Goal: Submit feedback/report problem: Submit feedback/report problem

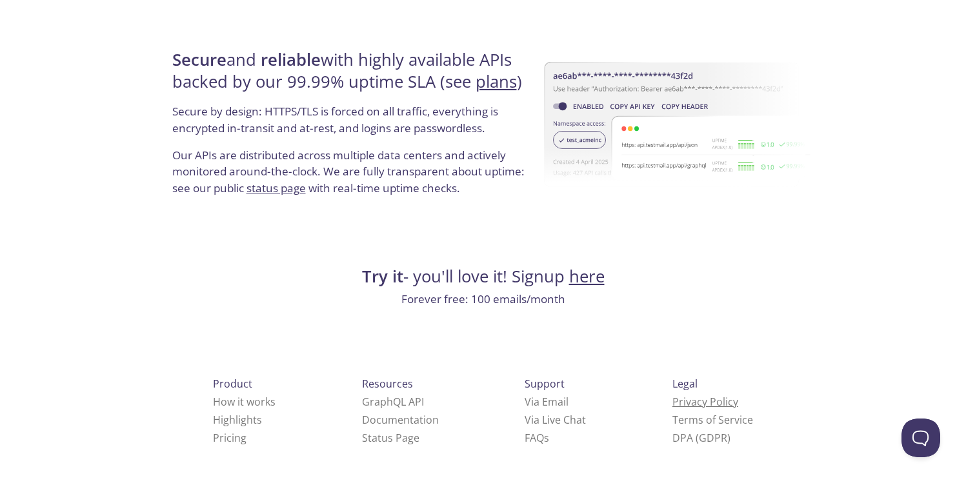
click at [672, 402] on link "Privacy Policy" at bounding box center [705, 402] width 66 height 14
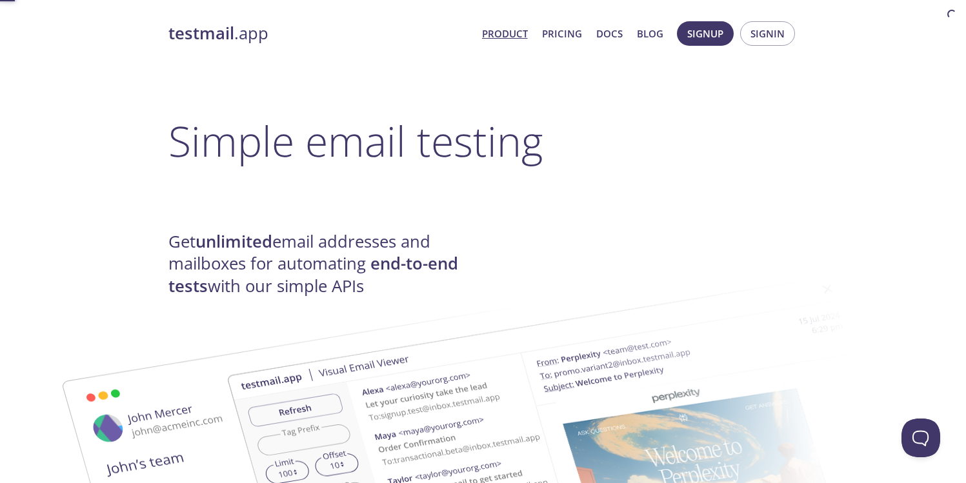
scroll to position [2467, 0]
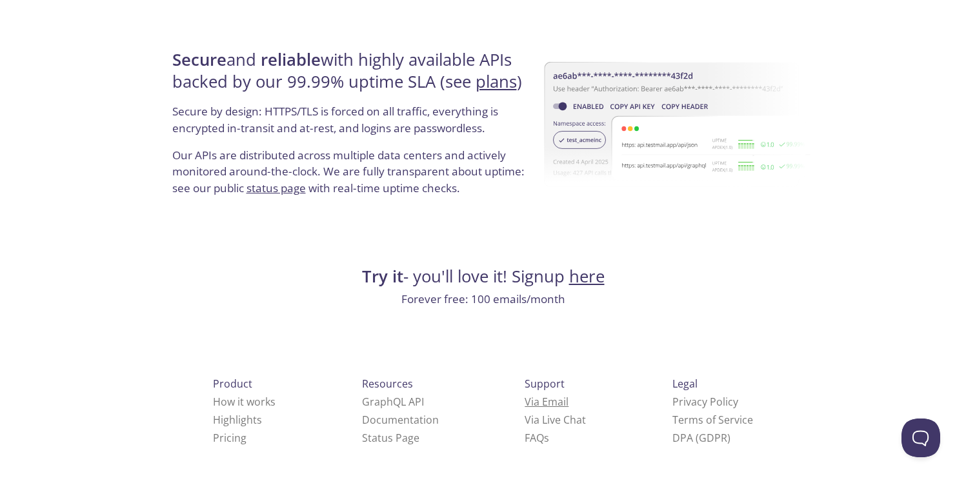
click at [524, 396] on link "Via Email" at bounding box center [546, 402] width 44 height 14
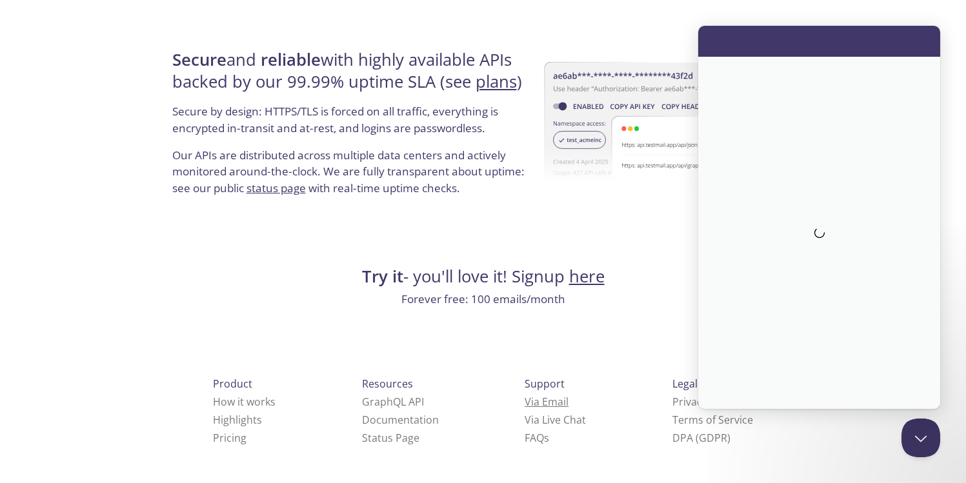
scroll to position [0, 0]
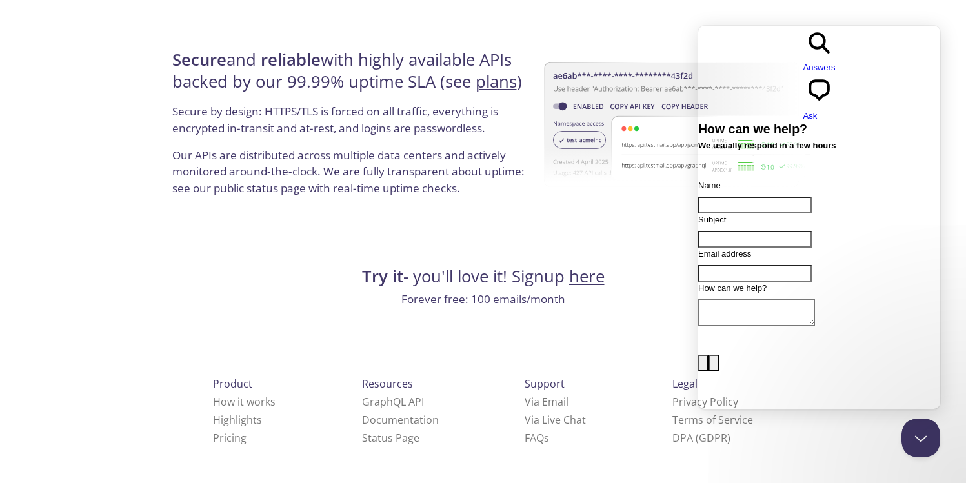
click at [746, 197] on input "Name" at bounding box center [755, 205] width 114 height 17
click at [742, 197] on input "Name" at bounding box center [755, 205] width 114 height 17
type input "[PERSON_NAME]"
click at [788, 265] on input "Email address" at bounding box center [755, 273] width 114 height 17
type input "[PERSON_NAME][EMAIL_ADDRESS][DOMAIN_NAME]"
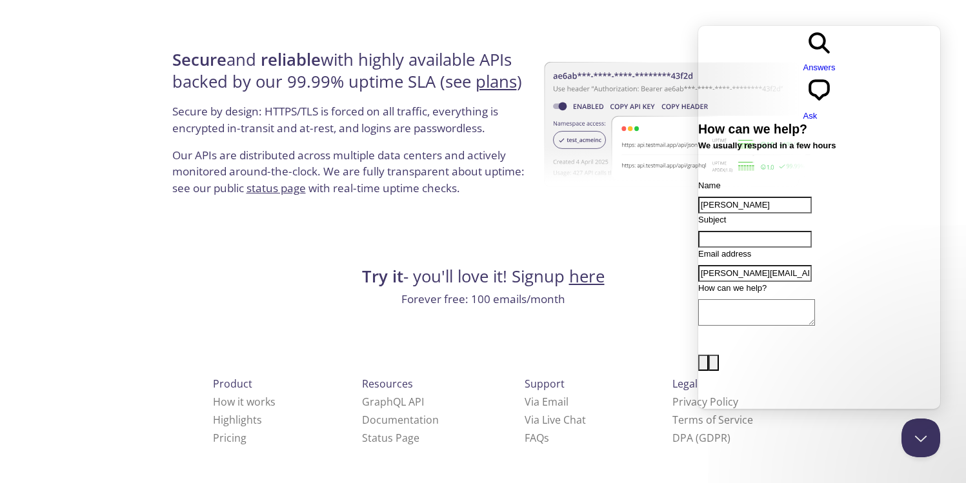
click at [746, 248] on div "Contact form" at bounding box center [819, 248] width 242 height 0
click at [746, 231] on input "Subject" at bounding box center [755, 239] width 114 height 17
click at [737, 231] on input "Subject" at bounding box center [755, 239] width 114 height 17
paste input "Orca Security Vendor Assessment - [DOMAIN_NAME]"
type input "Orca Security Vendor Assessment - [DOMAIN_NAME]"
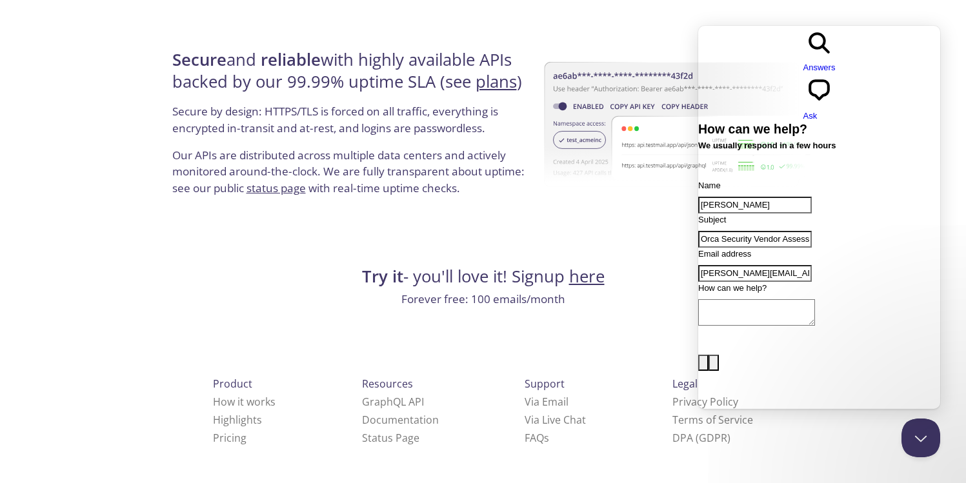
click at [774, 330] on div "Contact form" at bounding box center [819, 330] width 242 height 0
click at [761, 299] on textarea "How can we help?" at bounding box center [756, 312] width 117 height 26
click at [760, 299] on textarea "How can we help?" at bounding box center [756, 312] width 117 height 26
paste textarea "Lo, I dolo sita conse adipi eli sedd. Ei temp in Utlab etd M aliq en adm veniam…"
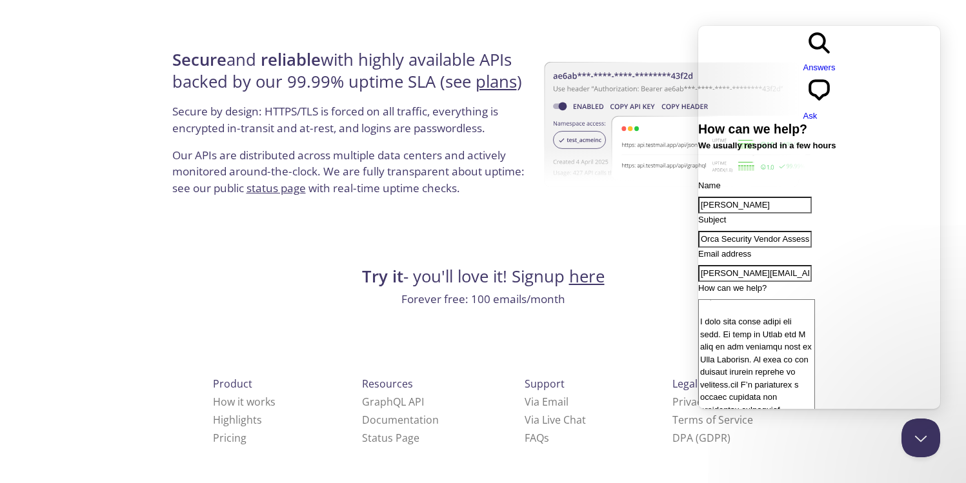
scroll to position [0, 0]
click at [815, 376] on textarea "How can we help?" at bounding box center [756, 363] width 117 height 129
click at [815, 386] on textarea "How can we help?" at bounding box center [756, 363] width 117 height 129
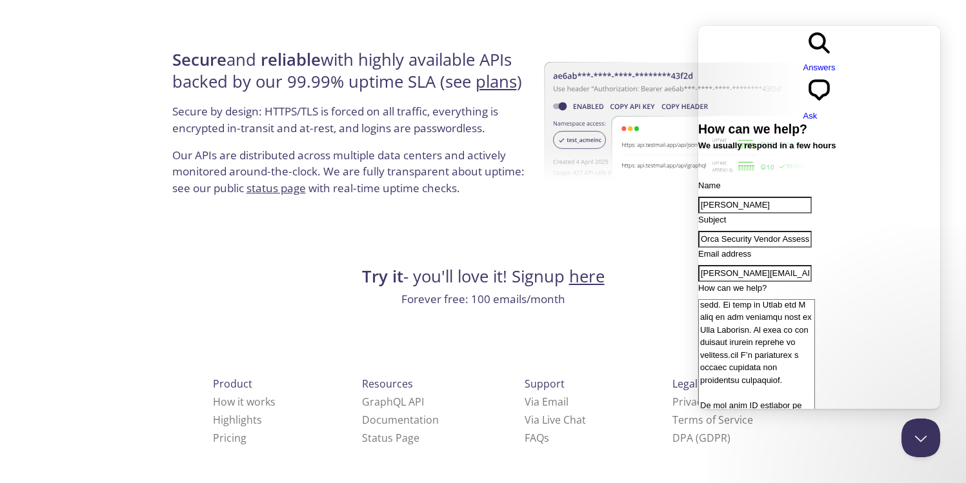
scroll to position [58, 0]
drag, startPoint x: 879, startPoint y: 353, endPoint x: 739, endPoint y: 378, distance: 141.5
click at [739, 378] on textarea "How can we help?" at bounding box center [756, 363] width 117 height 129
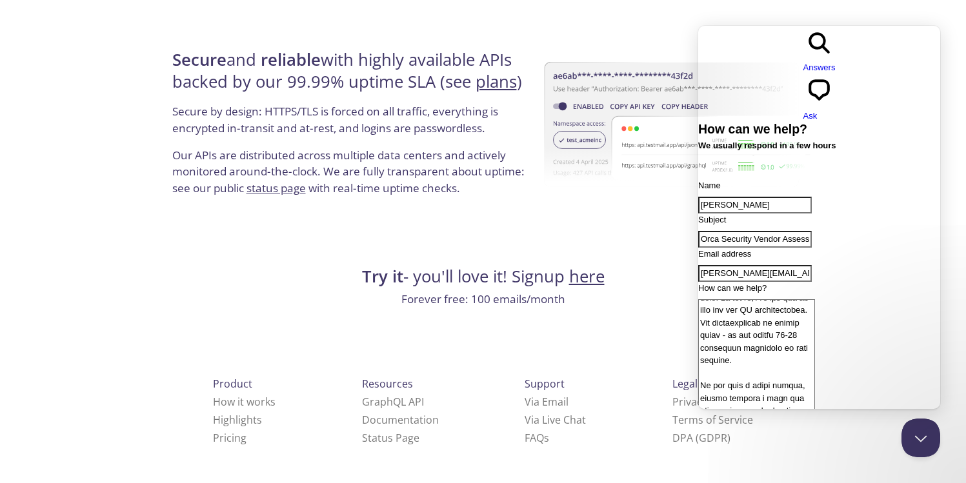
scroll to position [181, 0]
drag, startPoint x: 823, startPoint y: 371, endPoint x: 833, endPoint y: 346, distance: 26.4
click at [815, 346] on textarea "How can we help?" at bounding box center [756, 363] width 117 height 129
type textarea "Lo, I dolo sita conse adipi eli sedd. Ei temp in Utlab etd M aliq en adm veniam…"
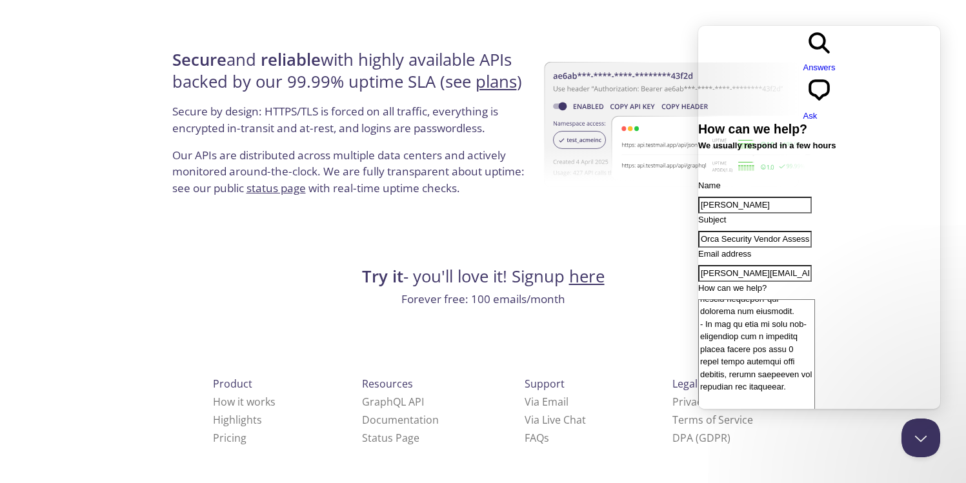
click at [763, 432] on div "Contact form" at bounding box center [819, 432] width 242 height 0
click at [747, 338] on textarea "How can we help?" at bounding box center [756, 363] width 117 height 129
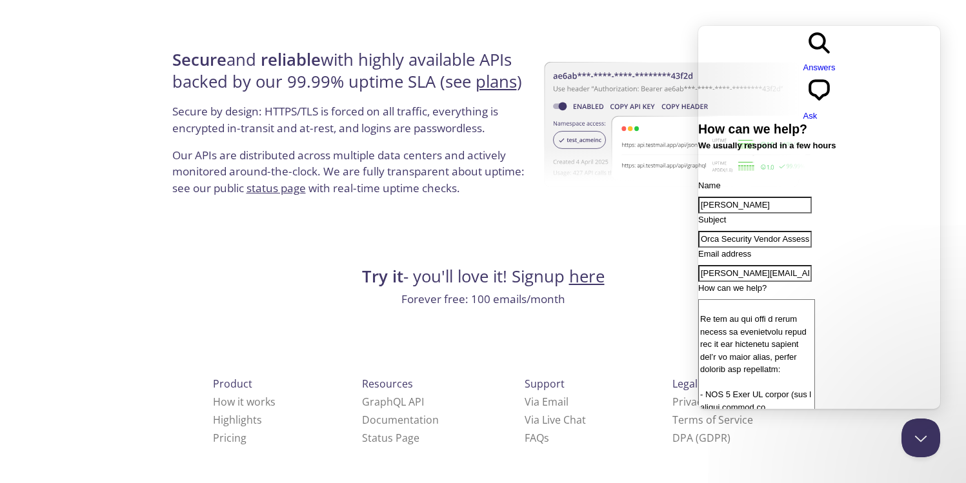
scroll to position [751, 0]
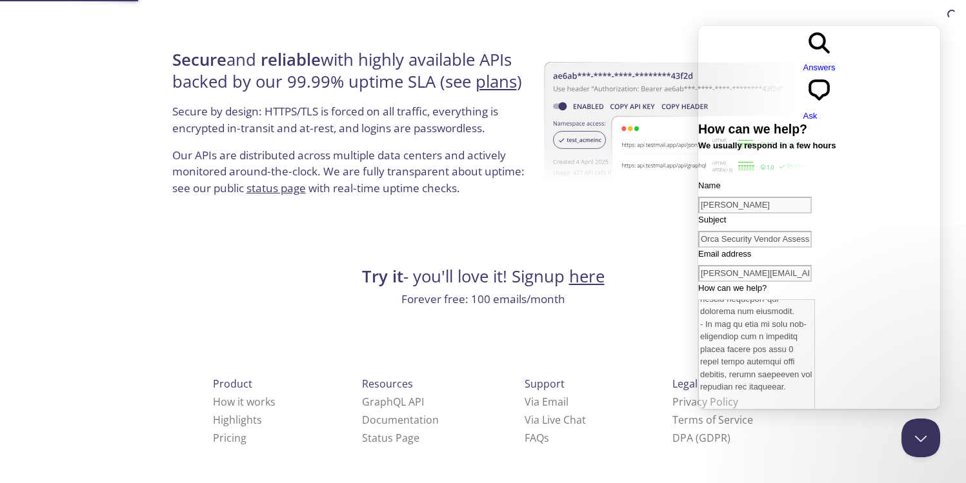
scroll to position [0, 0]
